Goal: Navigation & Orientation: Find specific page/section

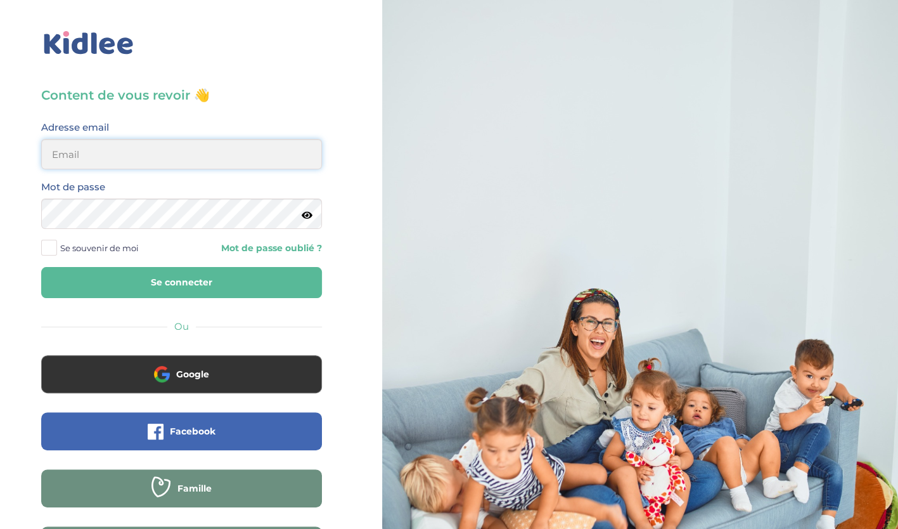
type input "belaidounifarah@gmail.com"
click at [215, 275] on button "Se connecter" at bounding box center [181, 282] width 281 height 31
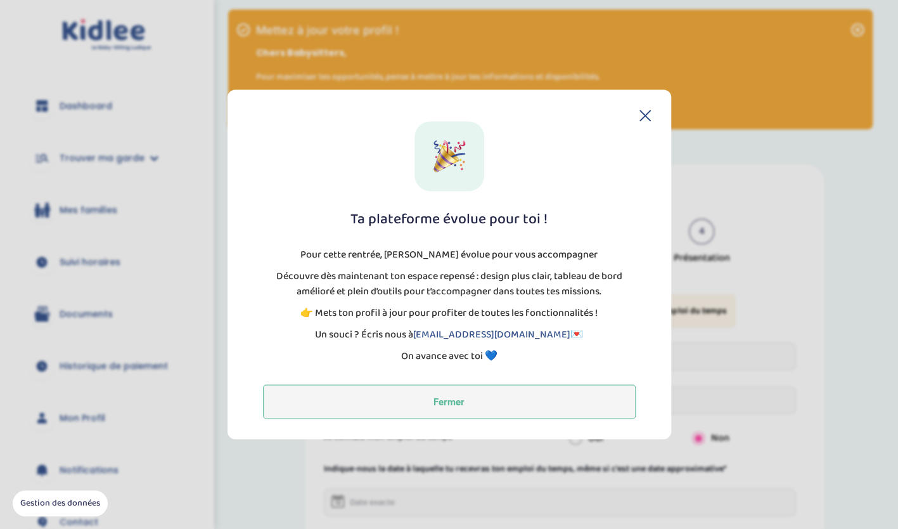
click at [472, 405] on button "Fermer" at bounding box center [449, 402] width 373 height 34
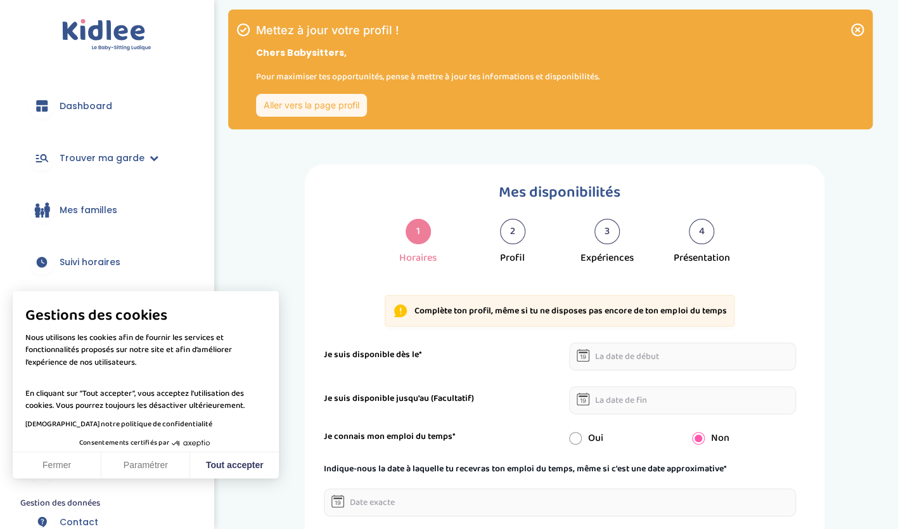
scroll to position [29, 0]
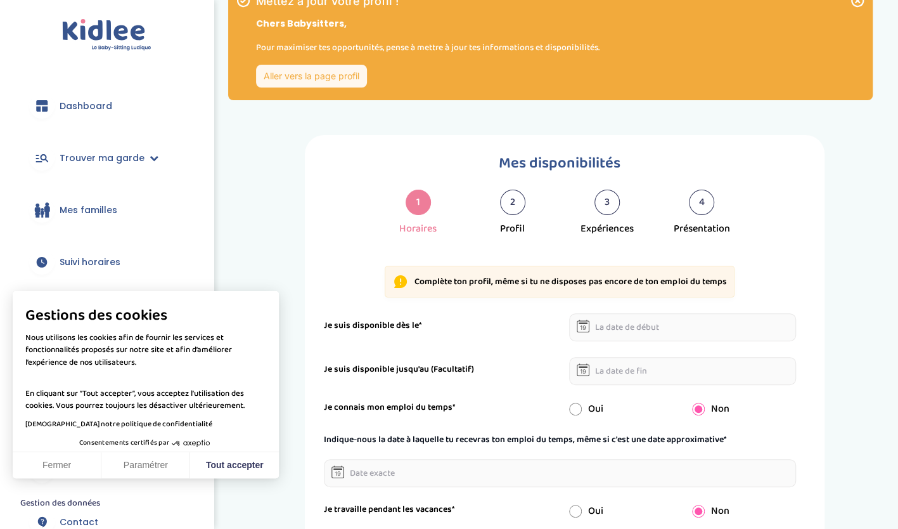
click at [99, 108] on span "Dashboard" at bounding box center [86, 106] width 53 height 13
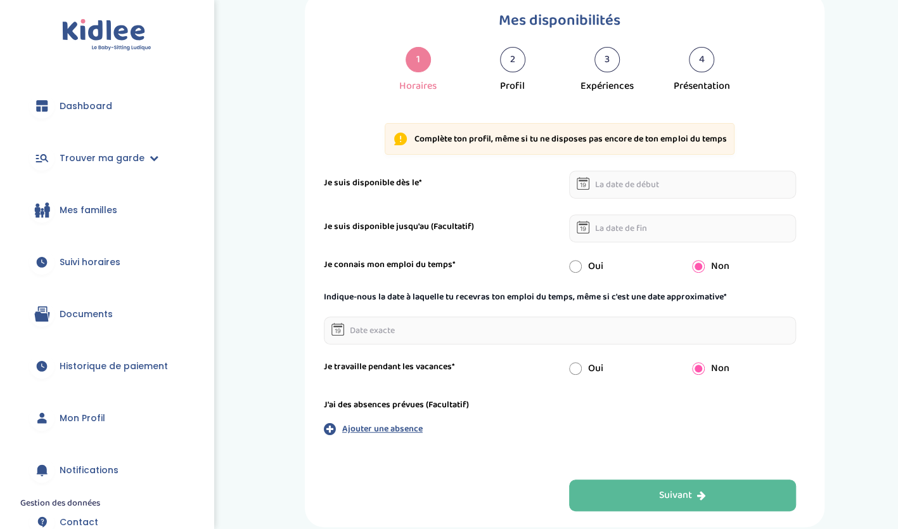
scroll to position [233, 0]
